Goal: Transaction & Acquisition: Purchase product/service

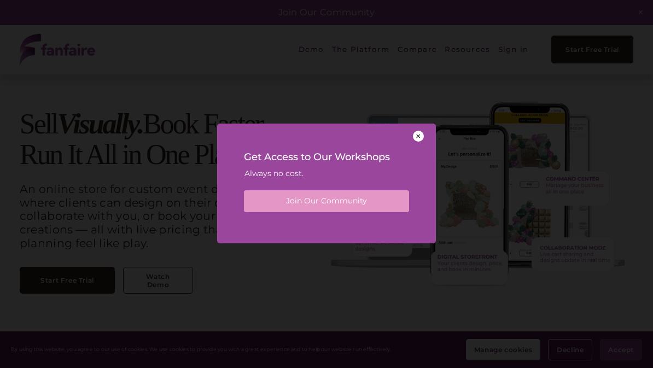
click at [422, 138] on div at bounding box center [418, 136] width 11 height 11
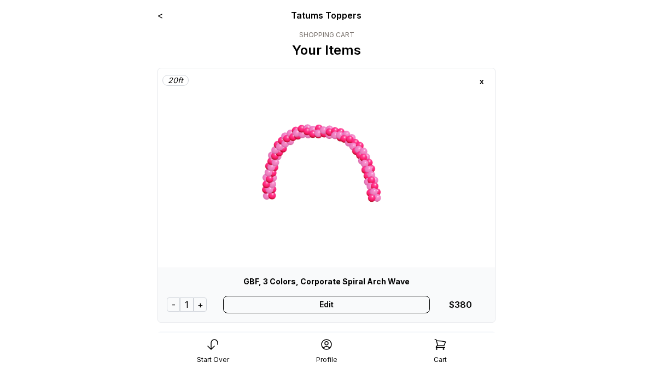
click at [349, 306] on div "Edit" at bounding box center [326, 305] width 207 height 18
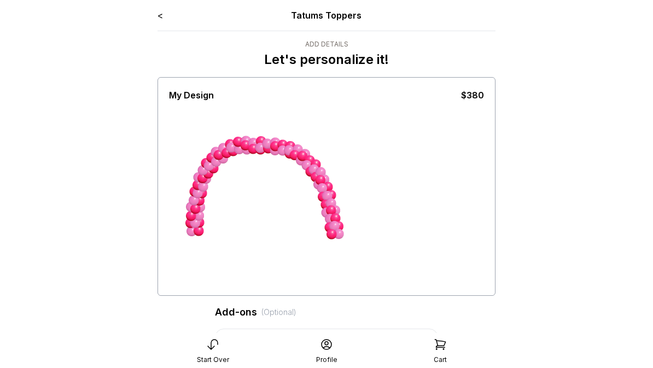
click at [160, 20] on link "<" at bounding box center [160, 15] width 5 height 11
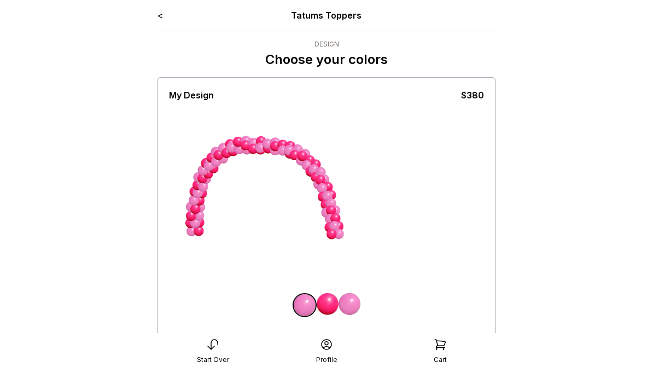
click at [158, 19] on link "<" at bounding box center [160, 15] width 5 height 11
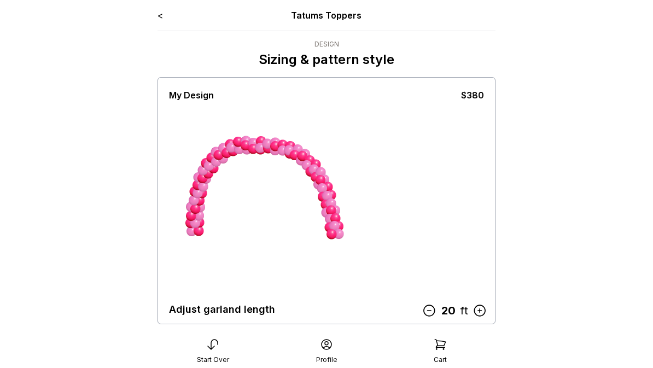
click at [483, 311] on icon at bounding box center [480, 311] width 14 height 14
click at [484, 312] on icon at bounding box center [480, 311] width 14 height 14
click at [483, 309] on icon at bounding box center [480, 311] width 14 height 14
click at [479, 310] on icon at bounding box center [480, 311] width 14 height 14
click at [481, 311] on icon at bounding box center [479, 310] width 11 height 11
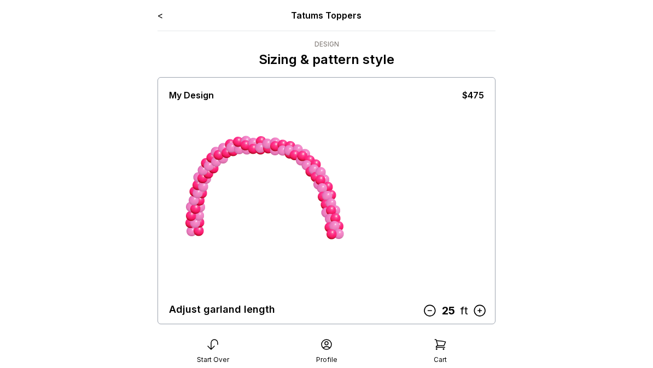
click at [431, 314] on icon at bounding box center [430, 311] width 14 height 14
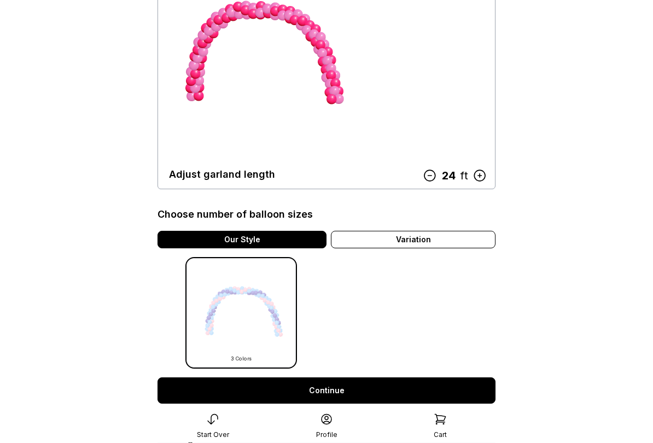
scroll to position [135, 0]
click at [354, 368] on link "Continue" at bounding box center [327, 391] width 338 height 26
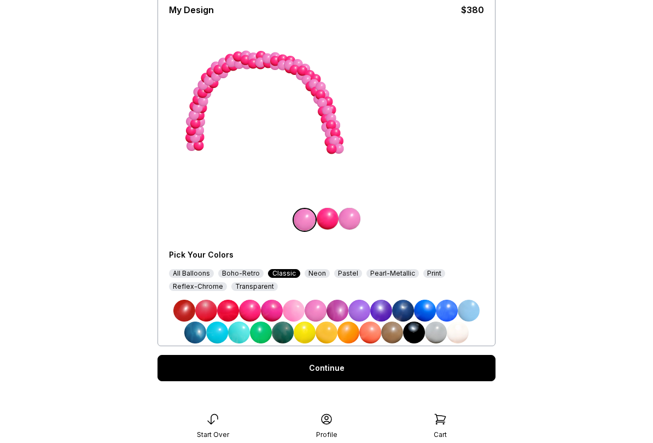
scroll to position [85, 0]
click at [345, 368] on link "Continue" at bounding box center [327, 368] width 338 height 26
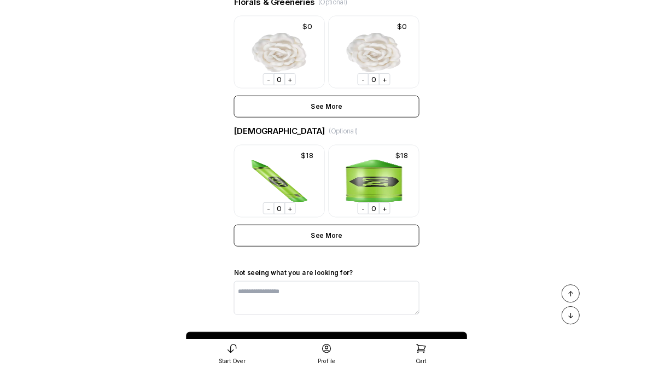
scroll to position [847, 0]
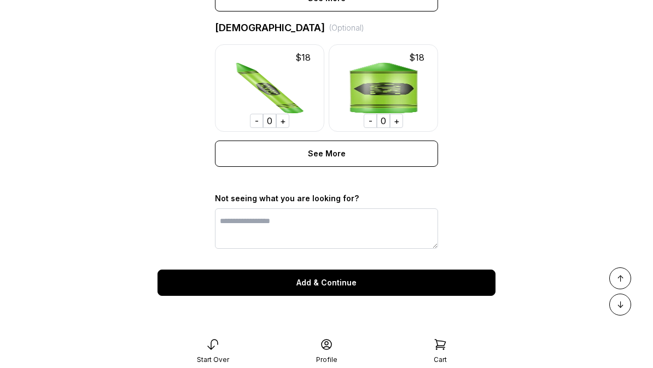
click at [335, 287] on div "Add & Continue" at bounding box center [327, 283] width 338 height 26
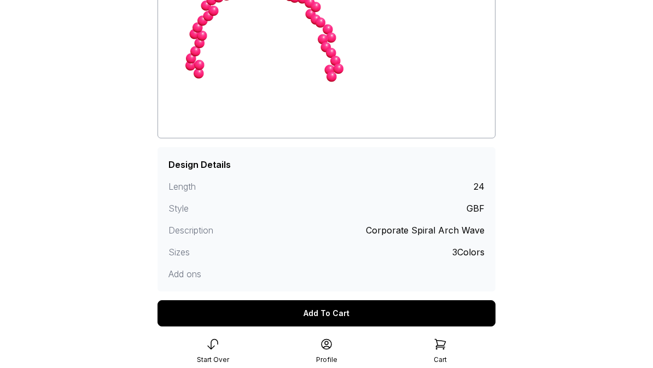
scroll to position [192, 0]
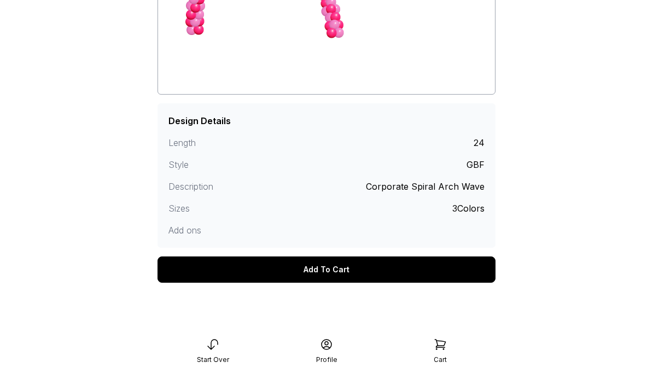
click at [329, 274] on div "Add To Cart" at bounding box center [327, 270] width 338 height 26
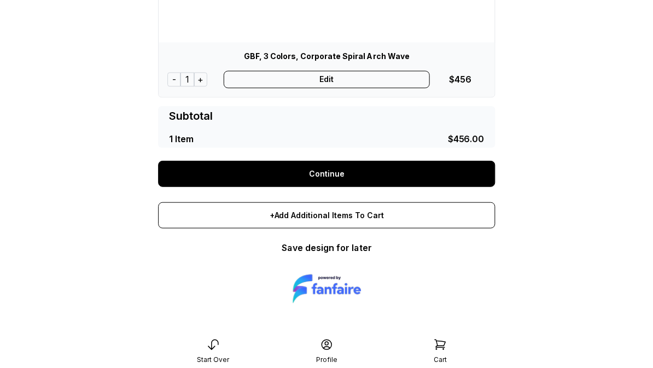
scroll to position [226, 0]
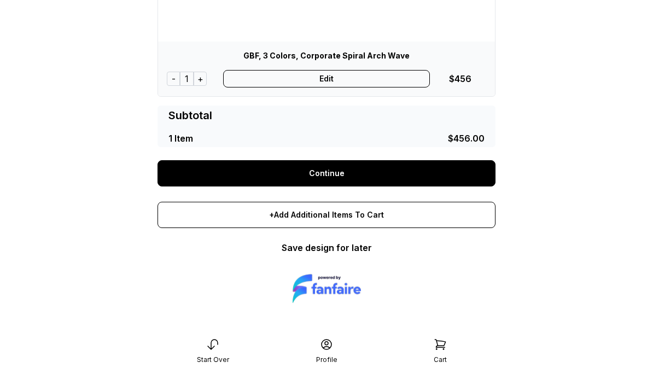
click at [364, 251] on link "Save design for later" at bounding box center [327, 247] width 90 height 11
